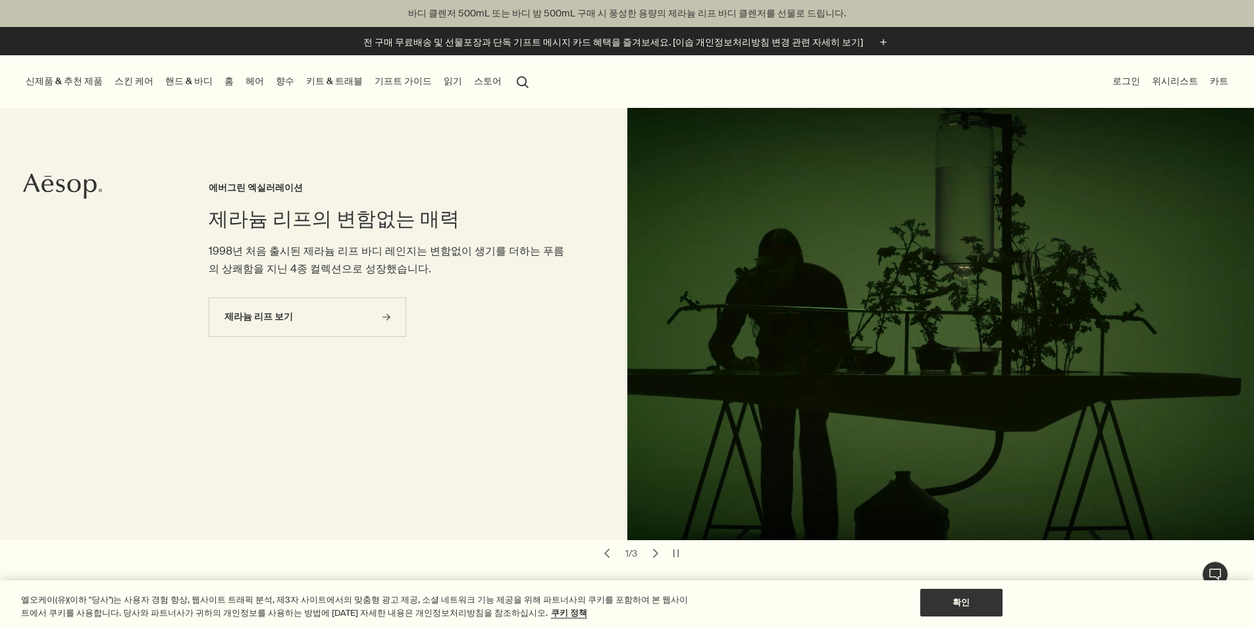
click at [64, 85] on button "신제품 & 추천 제품" at bounding box center [64, 81] width 82 height 18
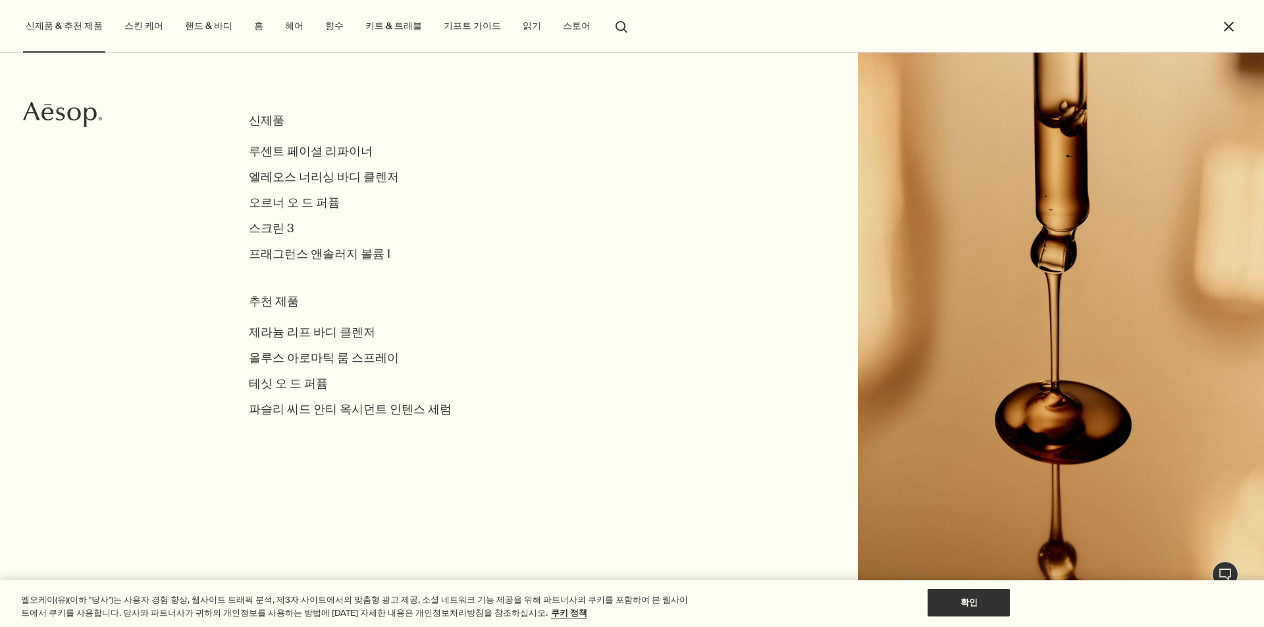
click at [322, 28] on link "향수" at bounding box center [334, 26] width 24 height 18
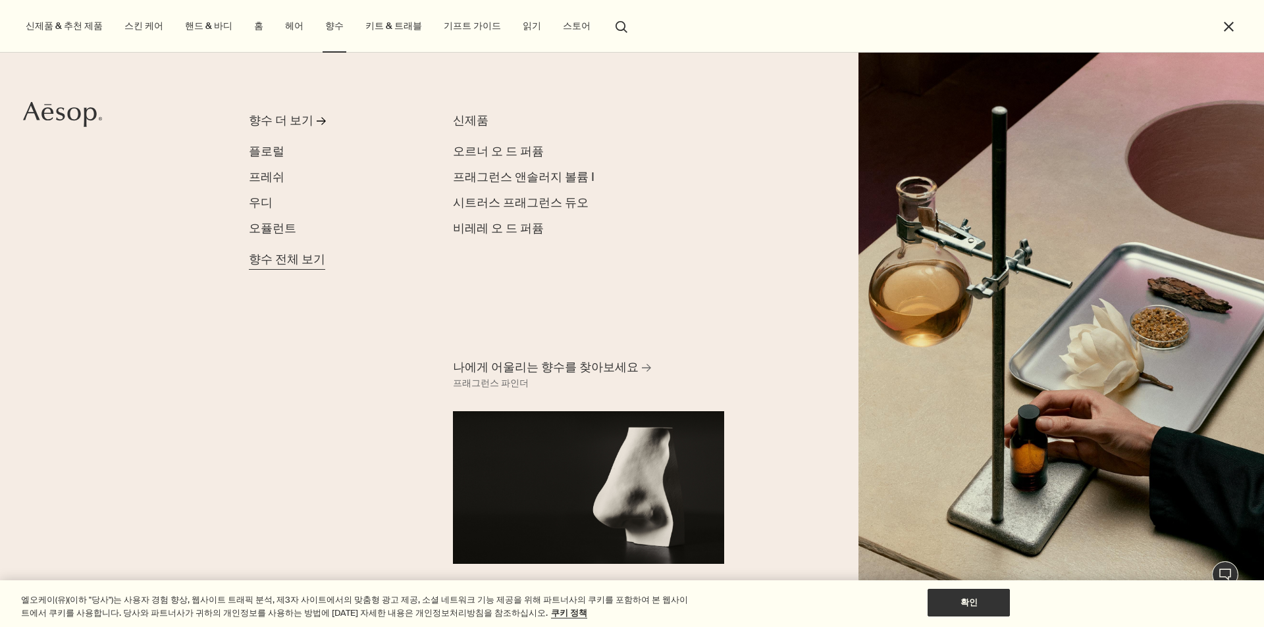
click at [310, 261] on span "향수 전체 보기" at bounding box center [287, 260] width 76 height 18
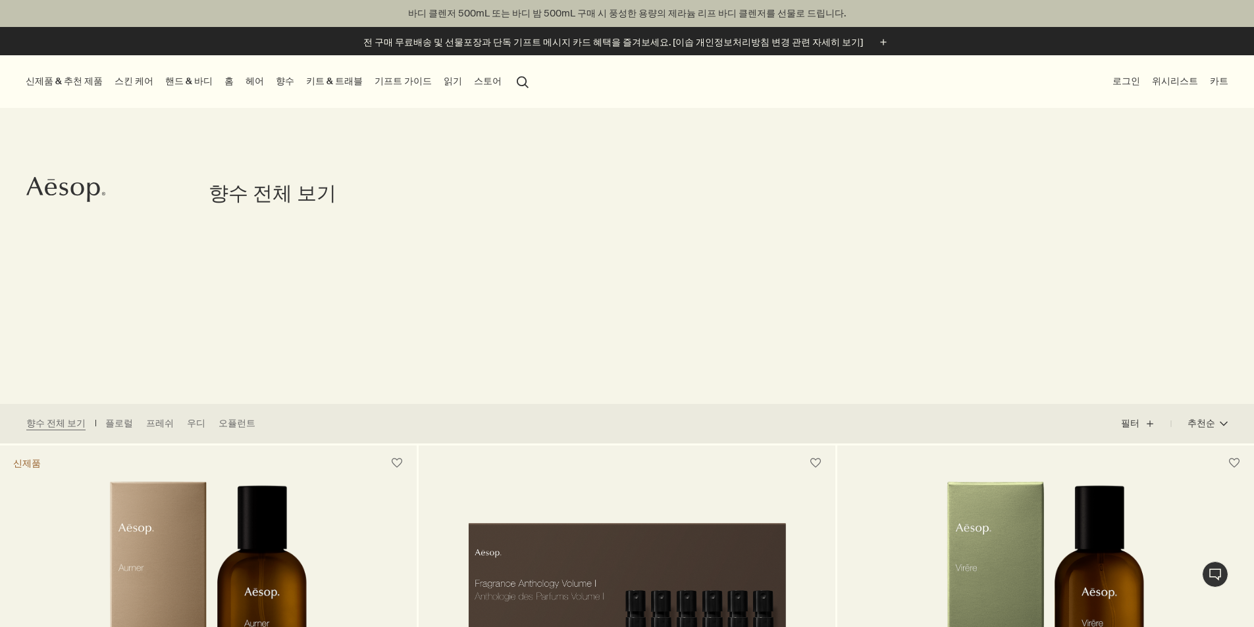
click at [236, 82] on link "홈" at bounding box center [229, 81] width 14 height 18
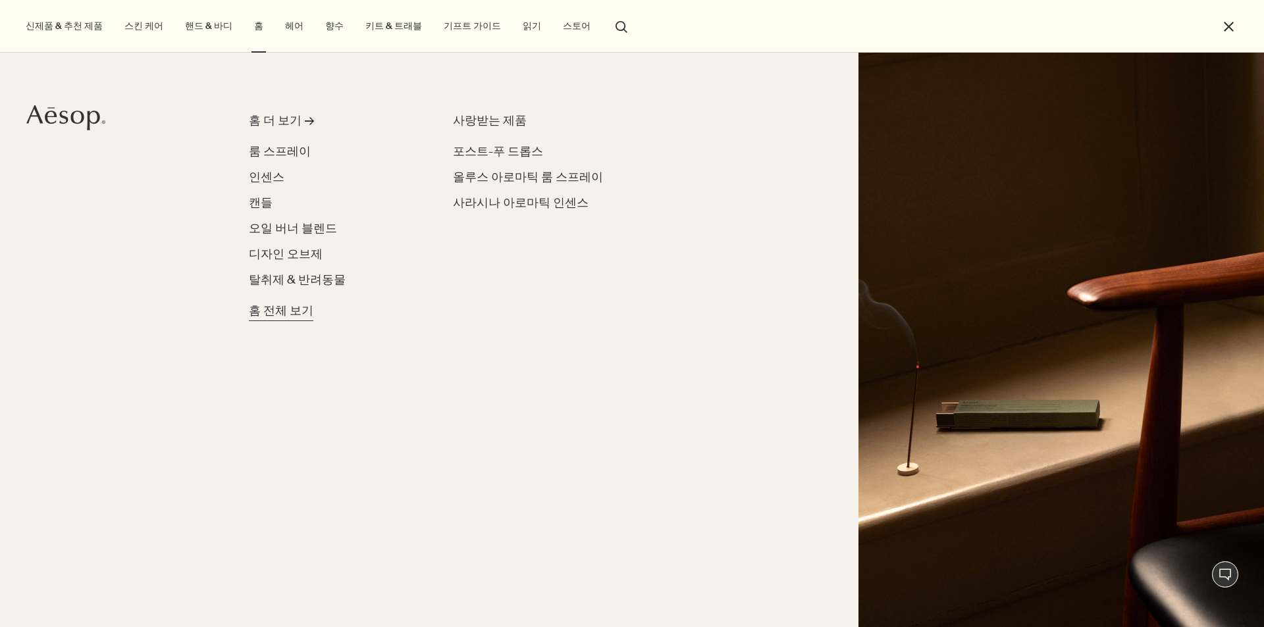
click at [265, 306] on span "홈 전체 보기" at bounding box center [281, 311] width 64 height 18
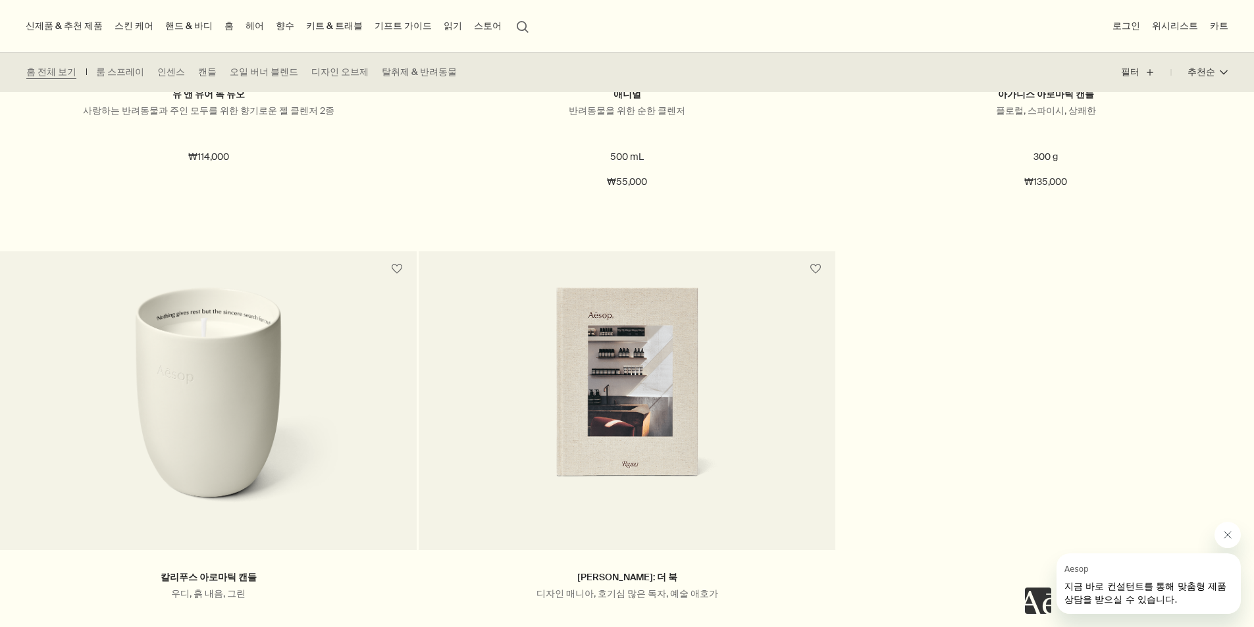
click at [142, 24] on link "스킨 케어" at bounding box center [134, 26] width 44 height 18
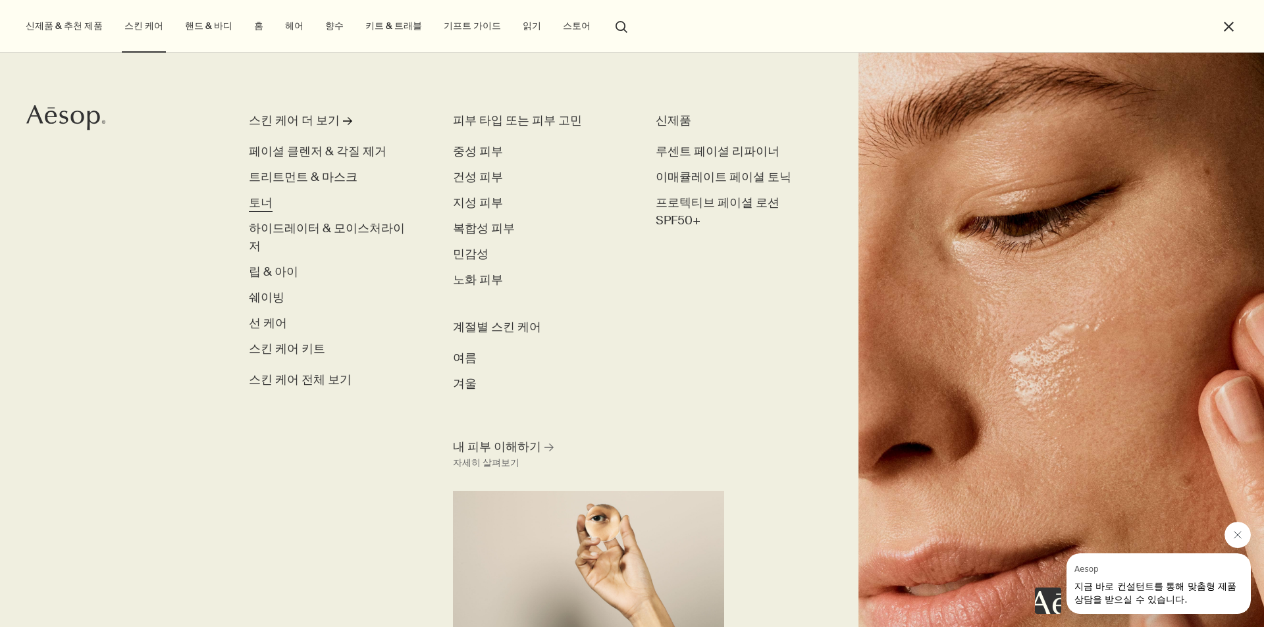
click at [263, 200] on span "토너" at bounding box center [261, 203] width 24 height 16
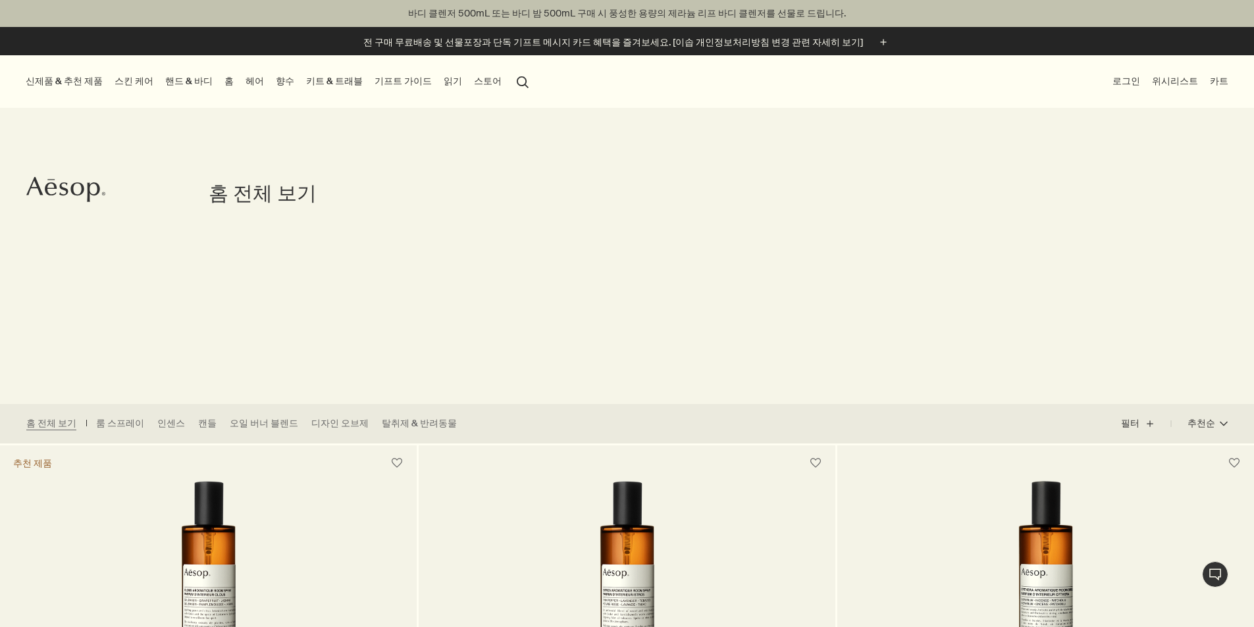
click at [142, 80] on link "스킨 케어" at bounding box center [134, 81] width 44 height 18
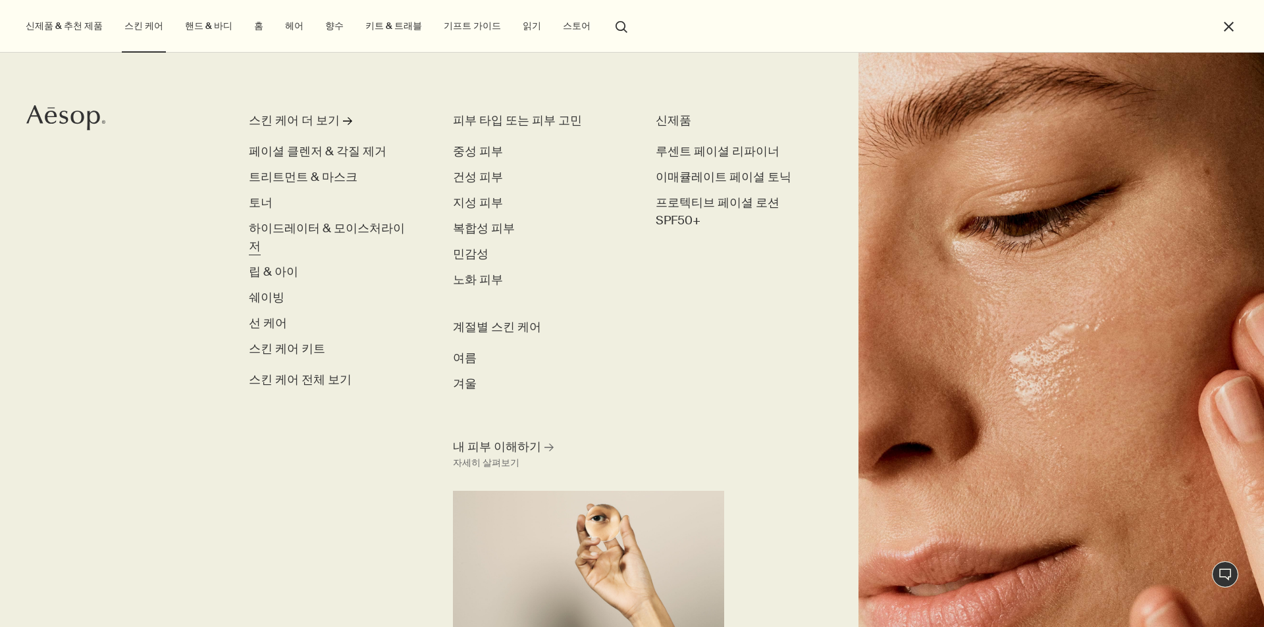
click at [299, 223] on span "하이드레이터 & 모이스처라이저" at bounding box center [327, 237] width 156 height 34
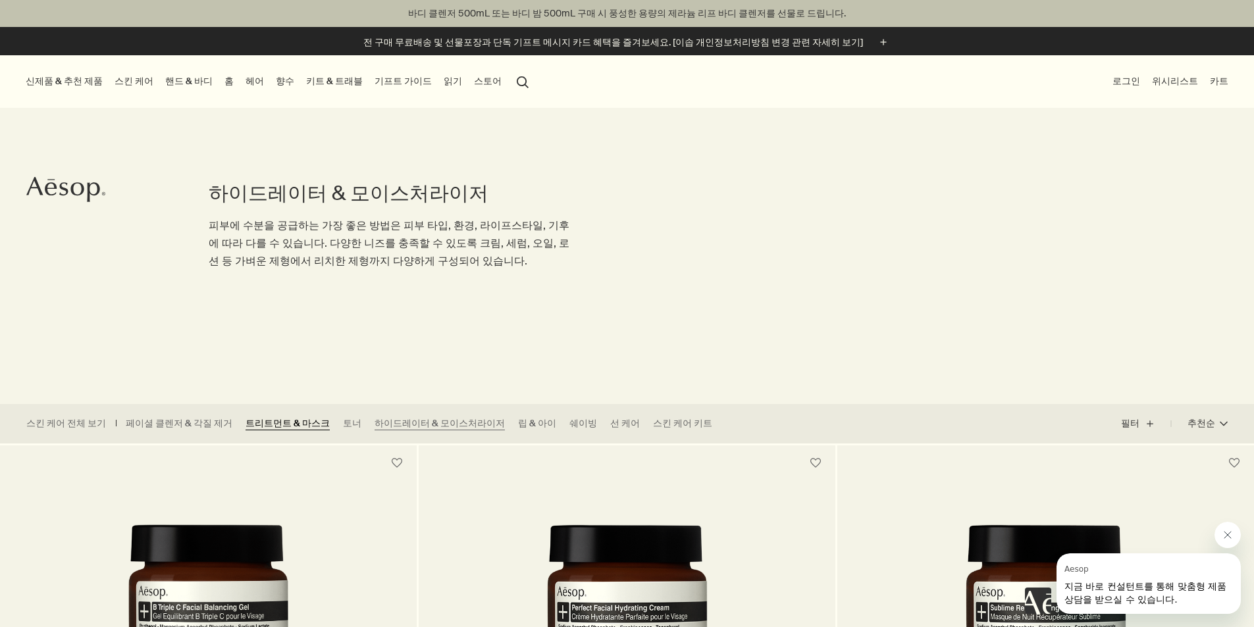
click at [285, 424] on link "트리트먼트 & 마스크" at bounding box center [287, 423] width 84 height 13
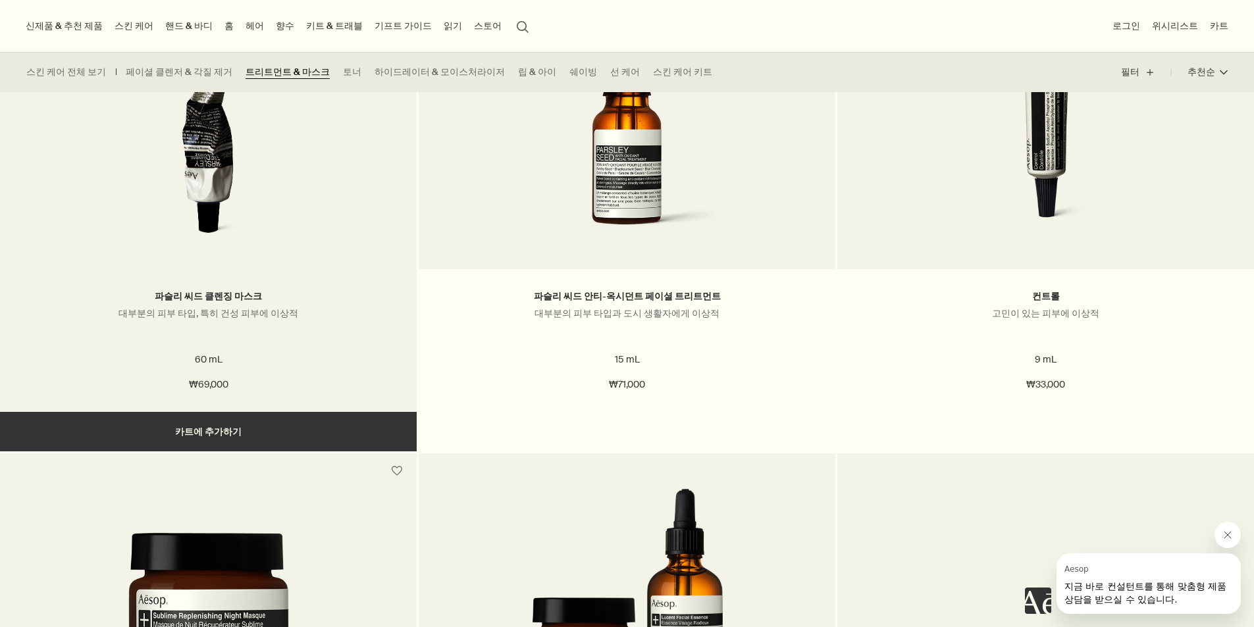
scroll to position [1316, 0]
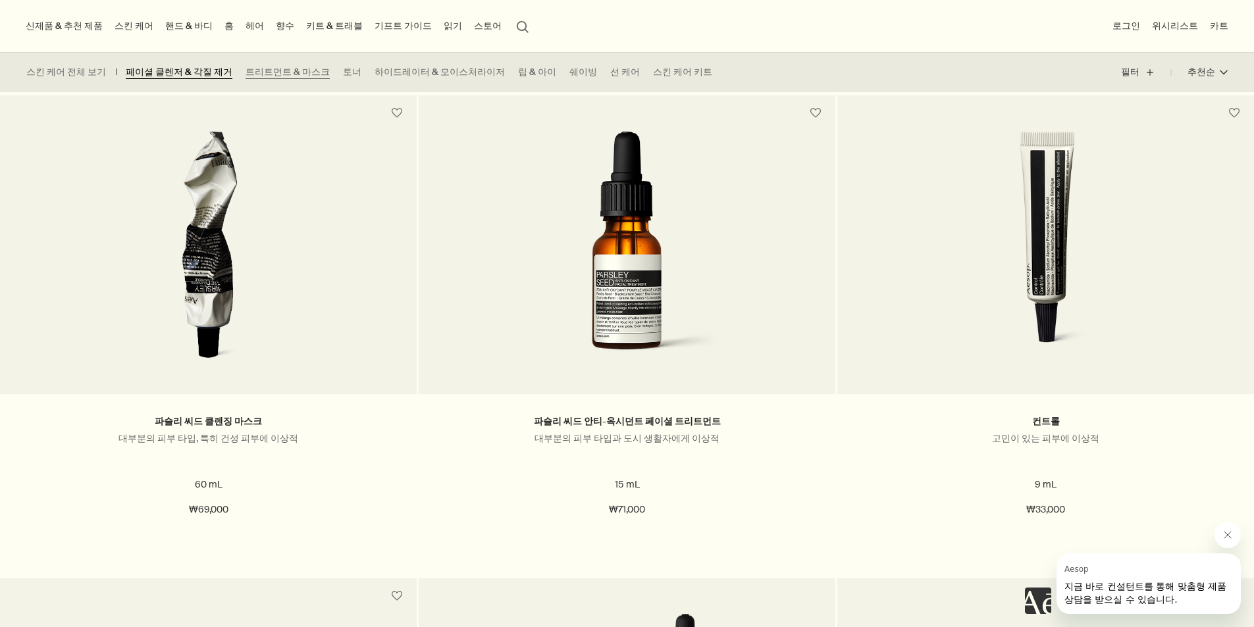
click at [164, 74] on link "페이셜 클렌저 & 각질 제거" at bounding box center [179, 72] width 107 height 13
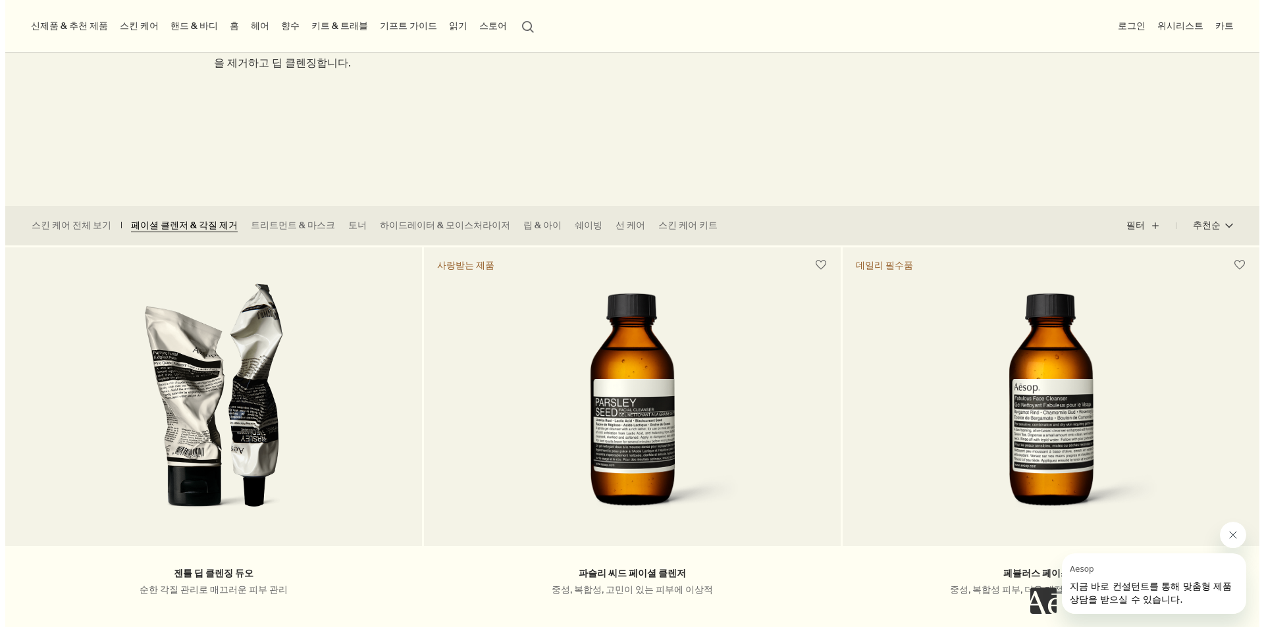
scroll to position [197, 0]
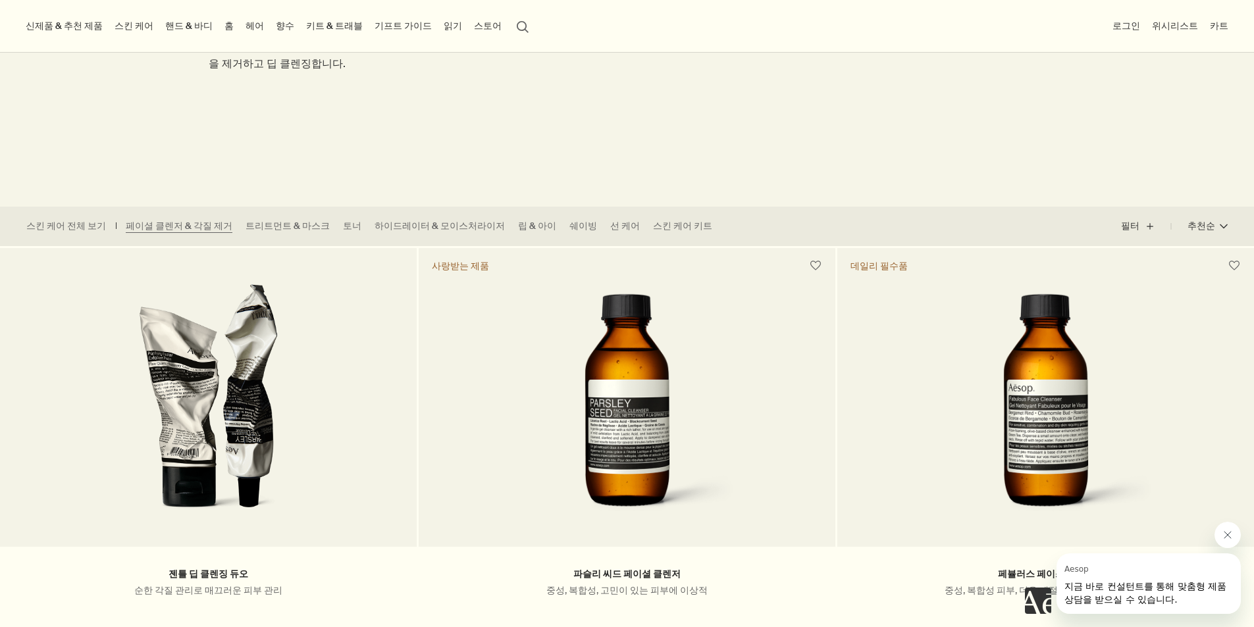
click at [365, 23] on link "키트 & 트래블" at bounding box center [334, 26] width 62 height 18
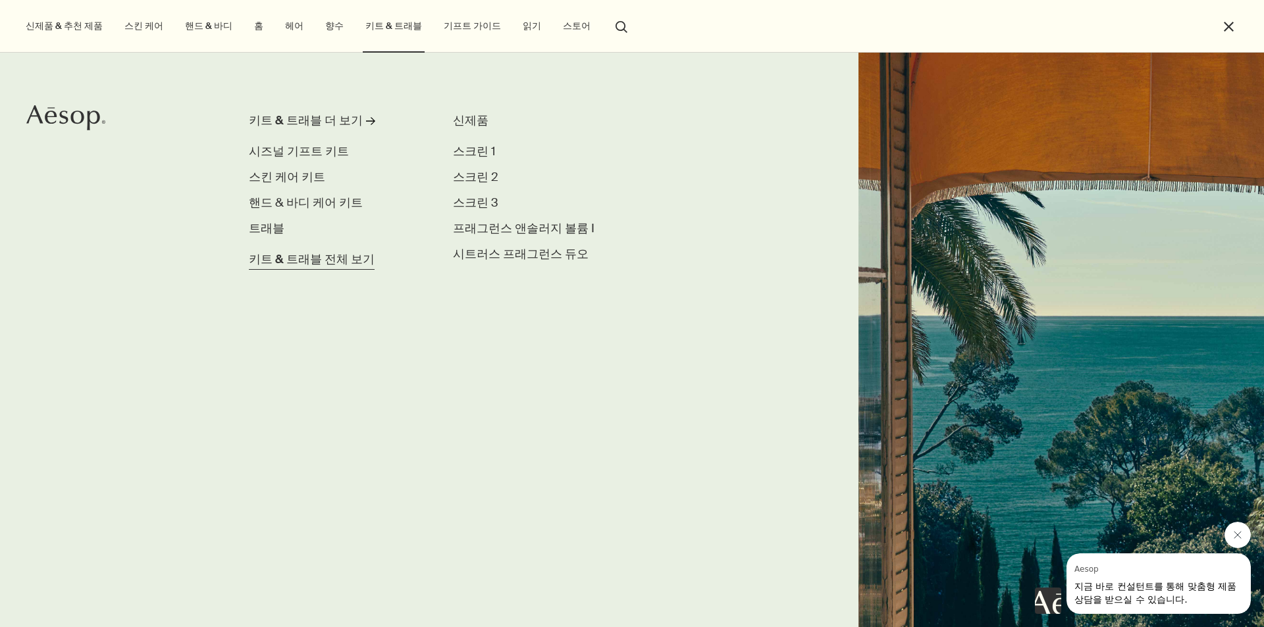
click at [305, 259] on span "키트 & 트래블 전체 보기" at bounding box center [312, 260] width 126 height 18
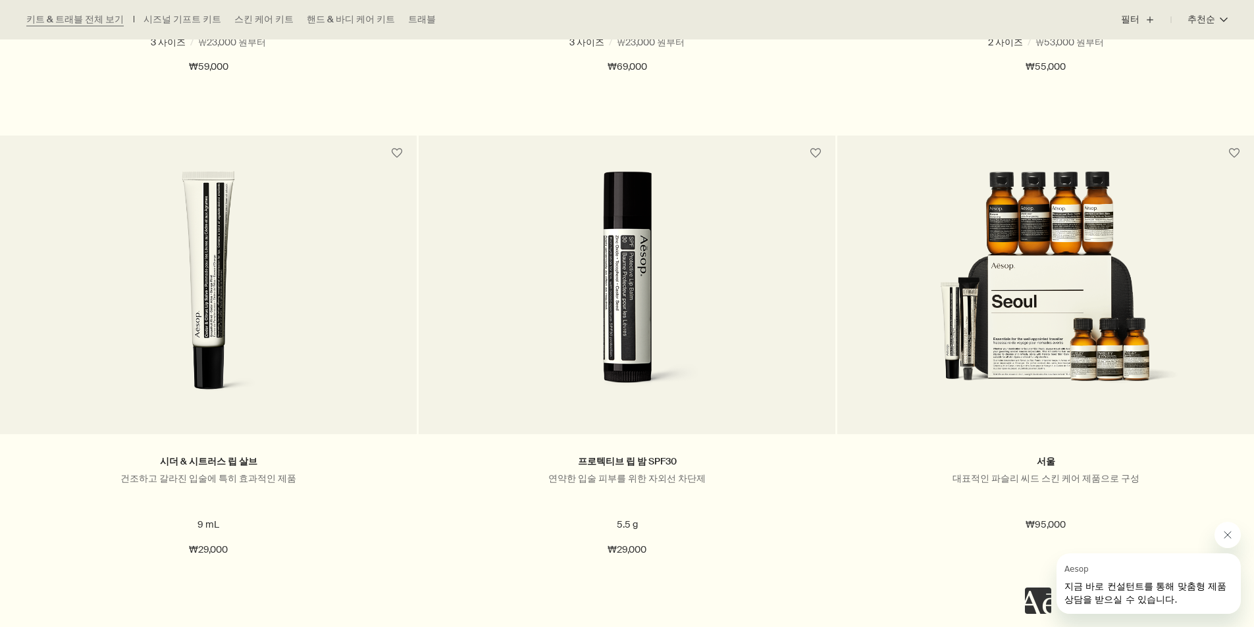
scroll to position [2698, 0]
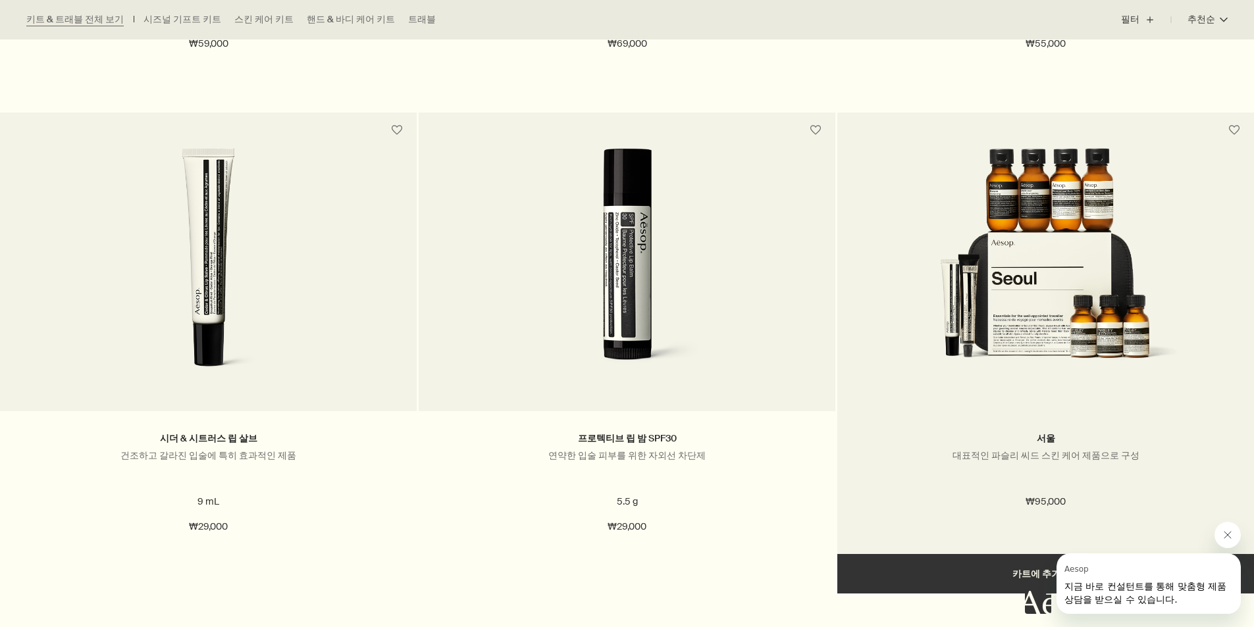
click at [1055, 274] on img at bounding box center [1045, 270] width 278 height 244
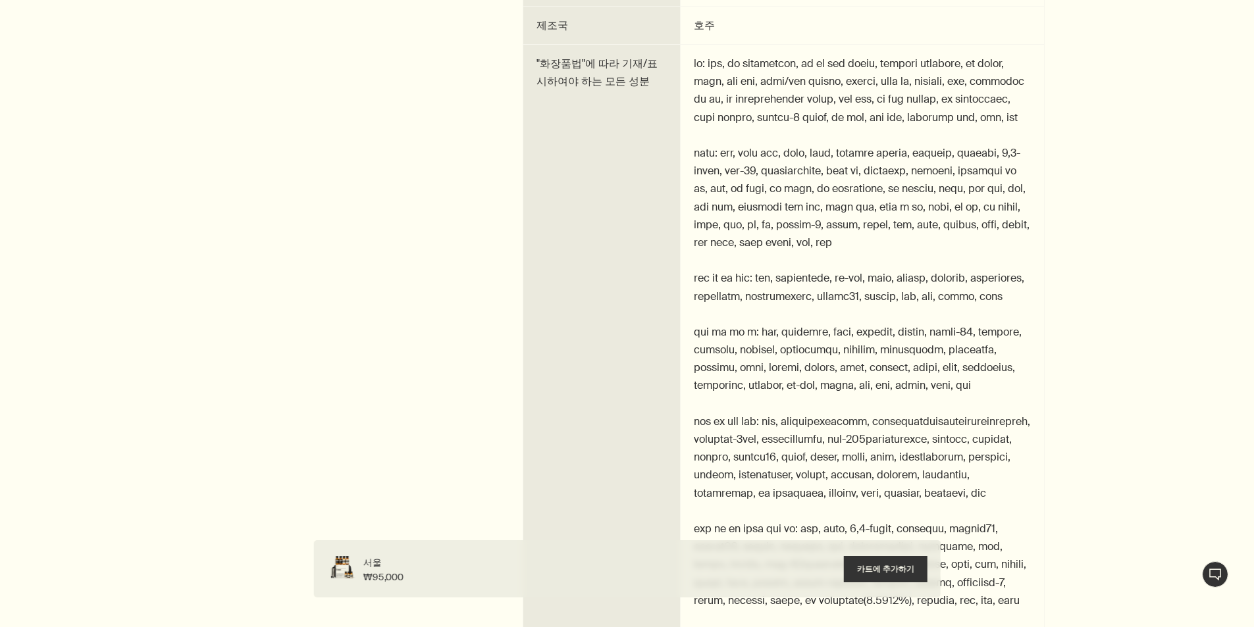
scroll to position [1909, 0]
